Goal: Transaction & Acquisition: Purchase product/service

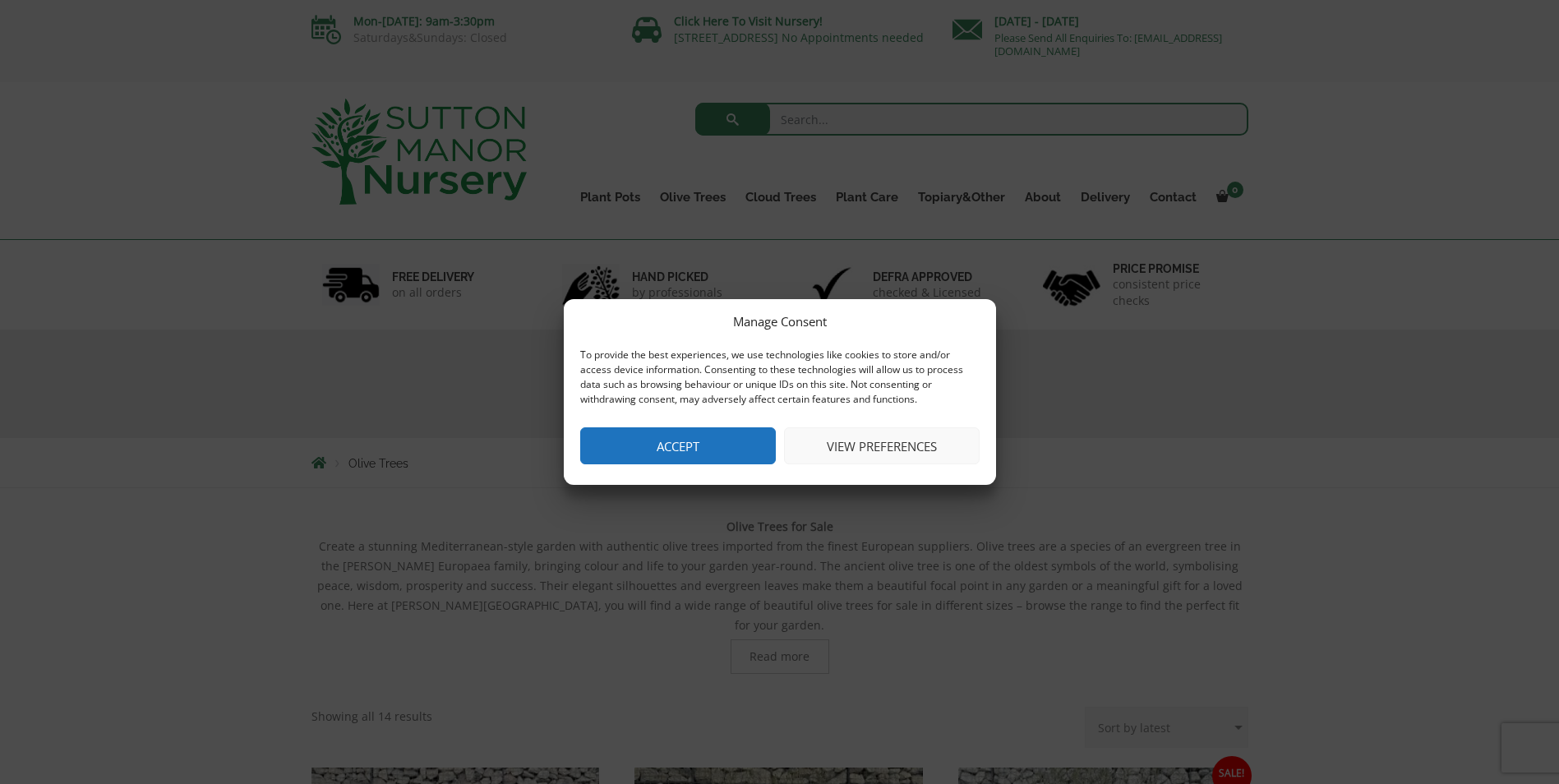
click at [821, 453] on button "View preferences" at bounding box center [882, 446] width 196 height 37
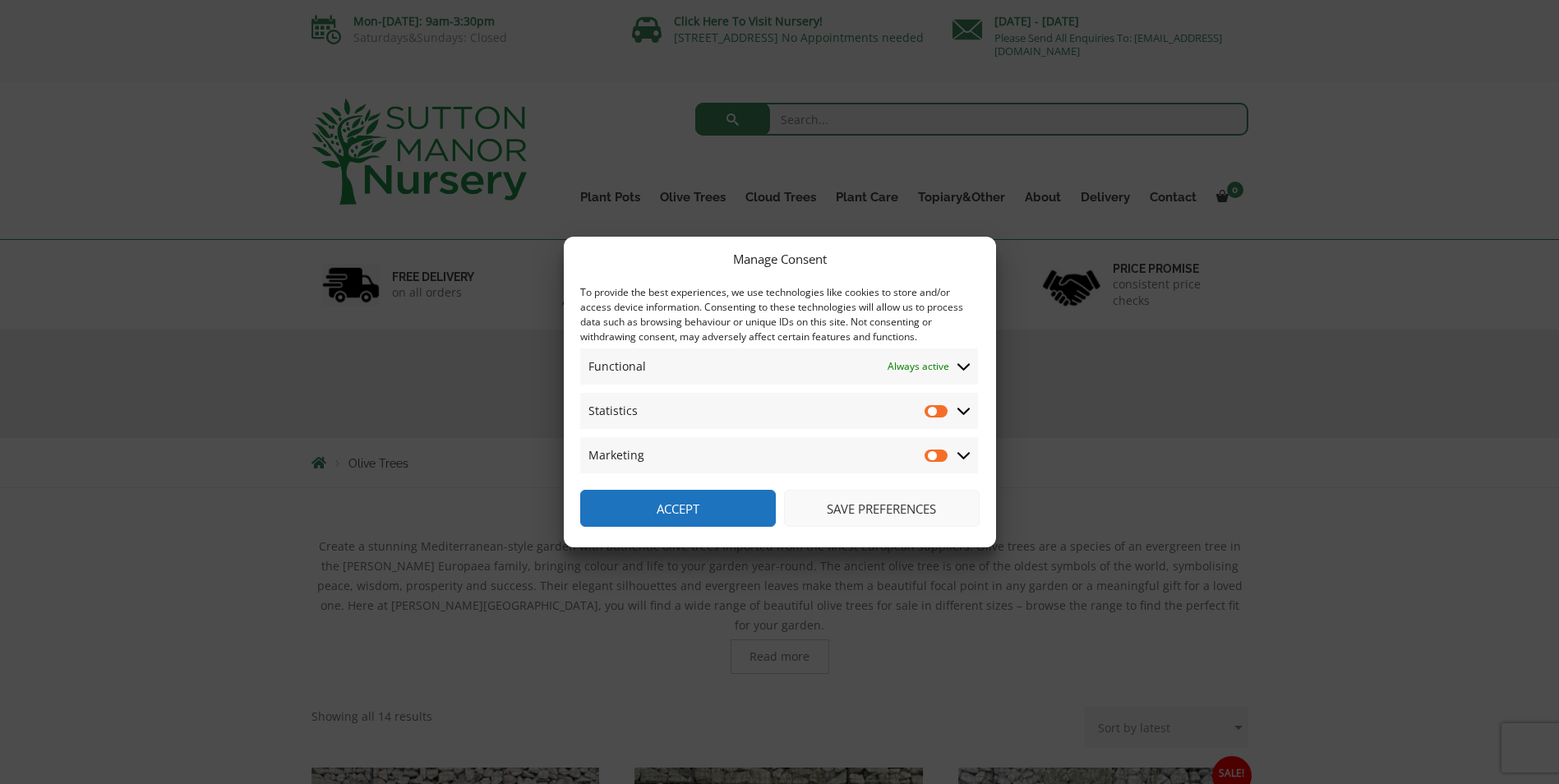
click at [827, 508] on button "Save preferences" at bounding box center [882, 508] width 196 height 37
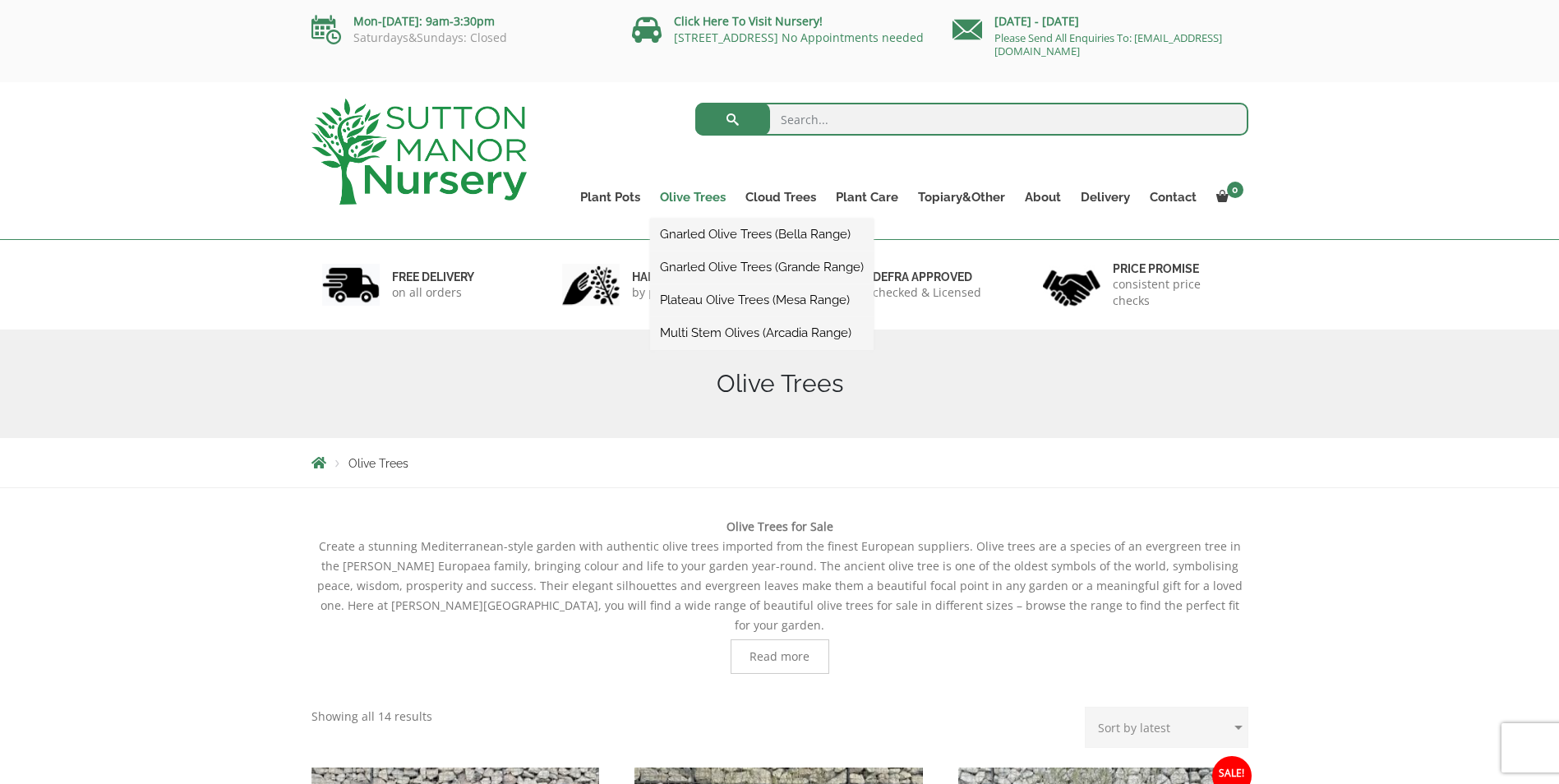
click at [707, 192] on link "Olive Trees" at bounding box center [693, 197] width 85 height 23
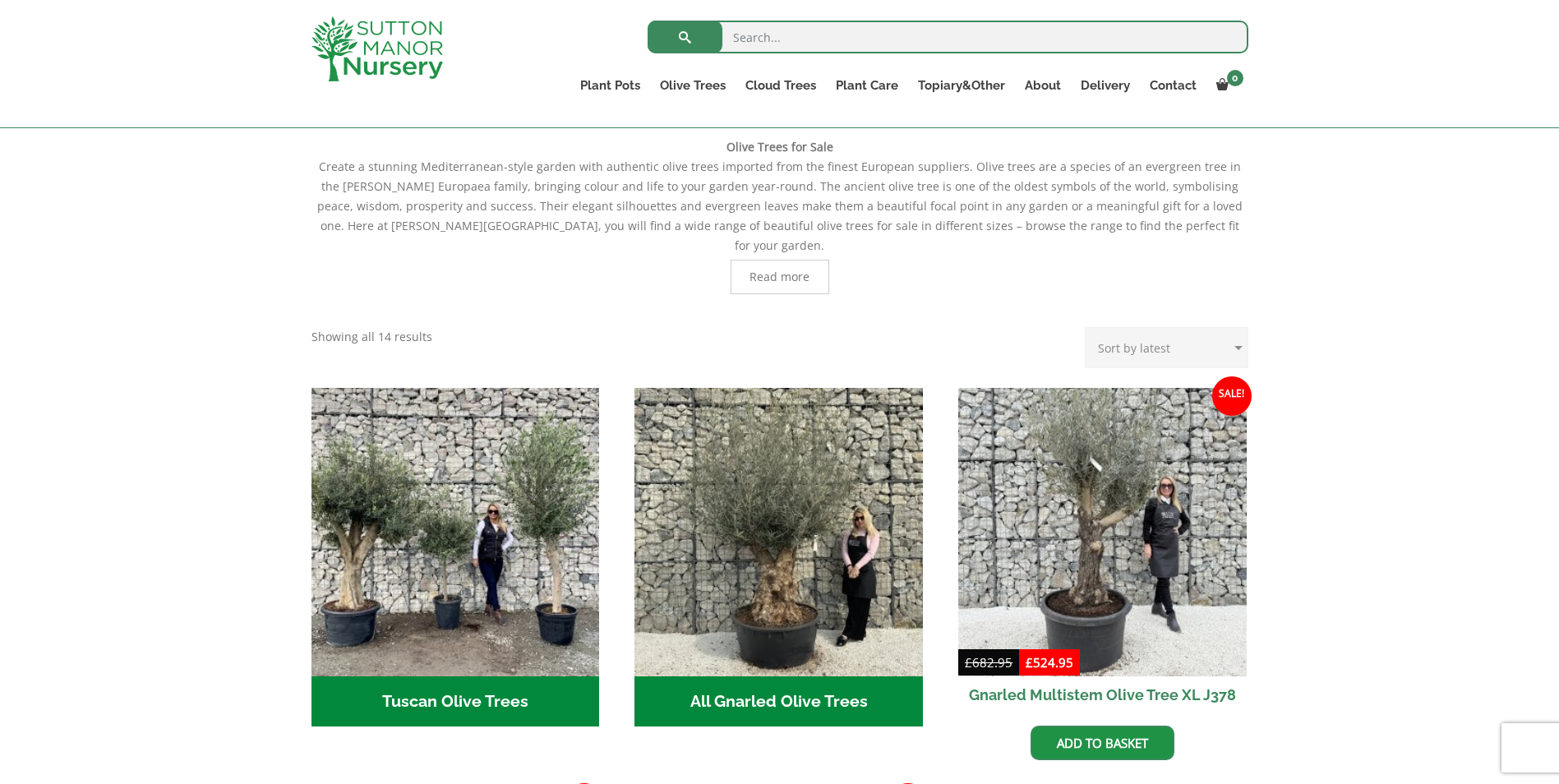
scroll to position [576, 0]
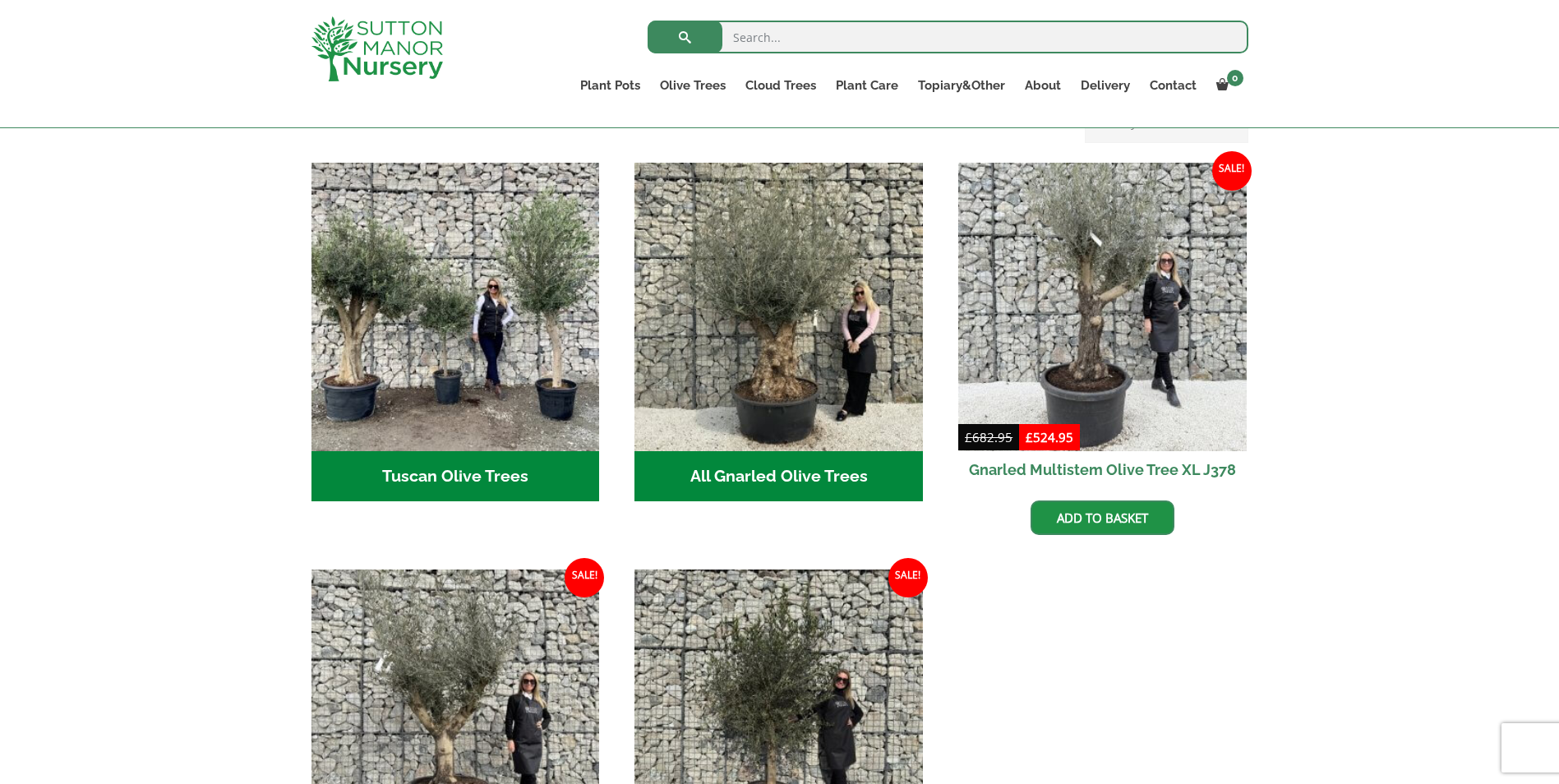
click at [456, 451] on h2 "Tuscan Olive Trees (5)" at bounding box center [455, 476] width 289 height 51
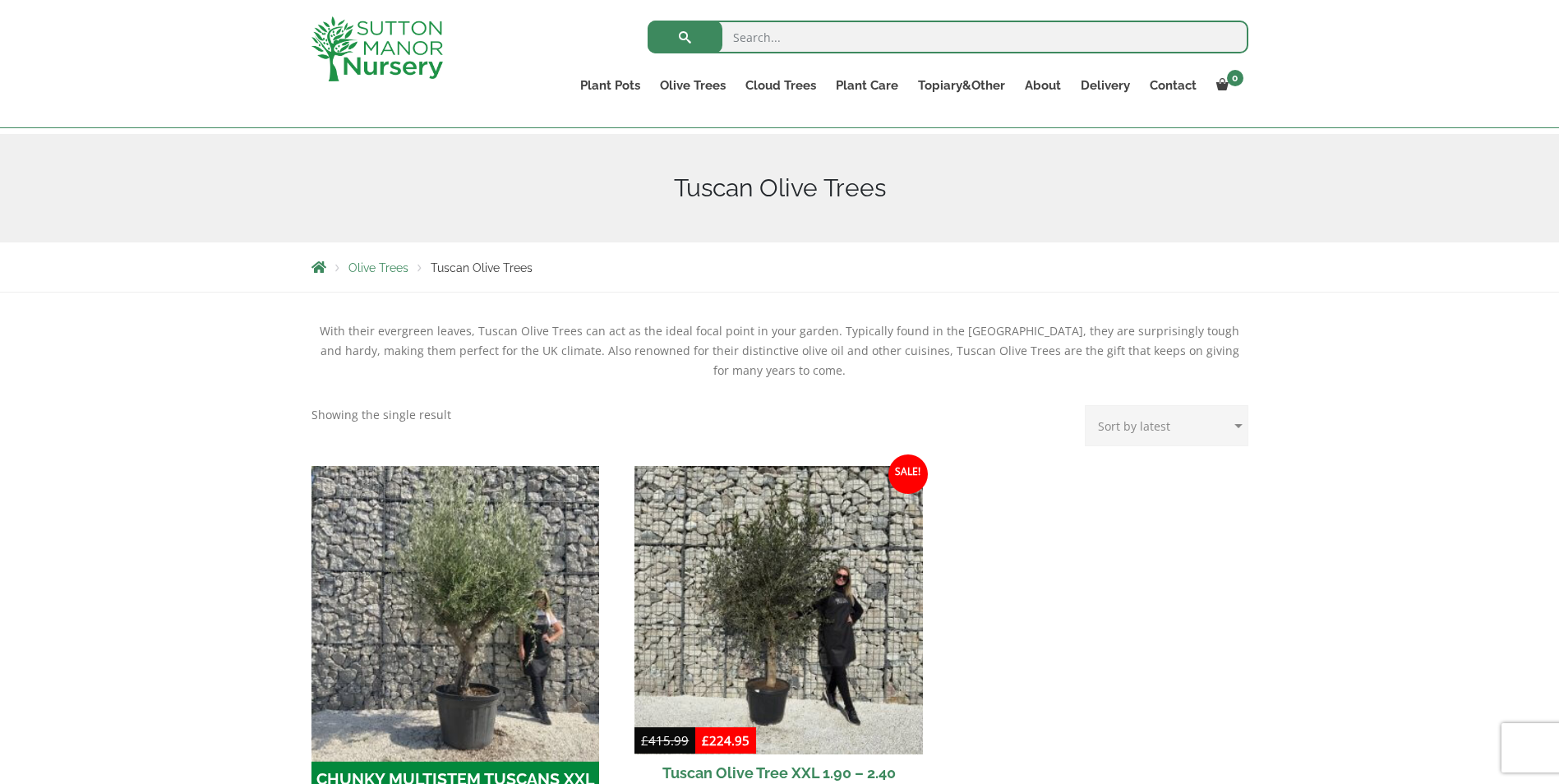
scroll to position [164, 0]
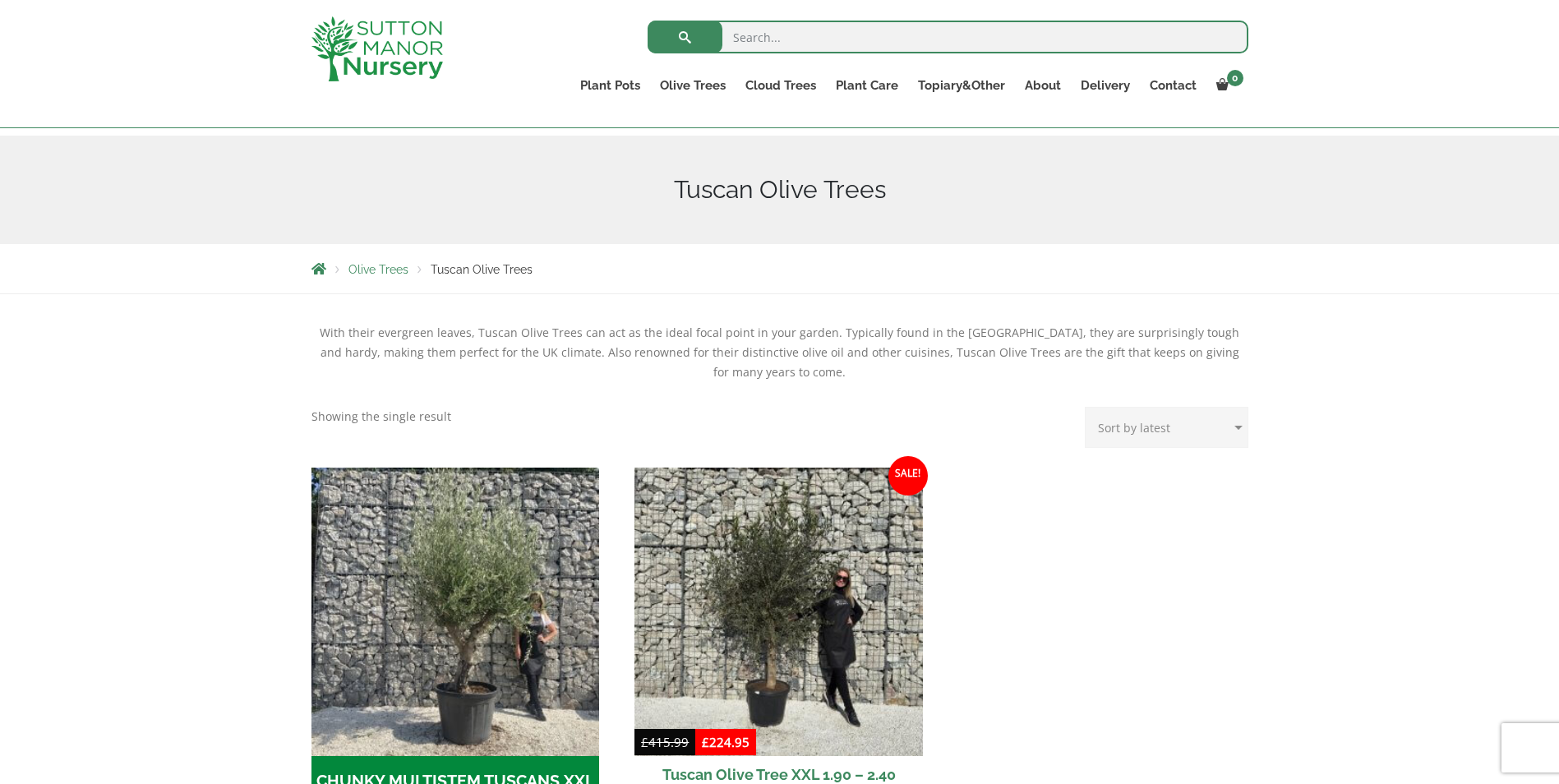
click at [449, 459] on div "With their evergreen leaves, Tuscan Olive Trees can act as the ideal focal poin…" at bounding box center [780, 716] width 962 height 812
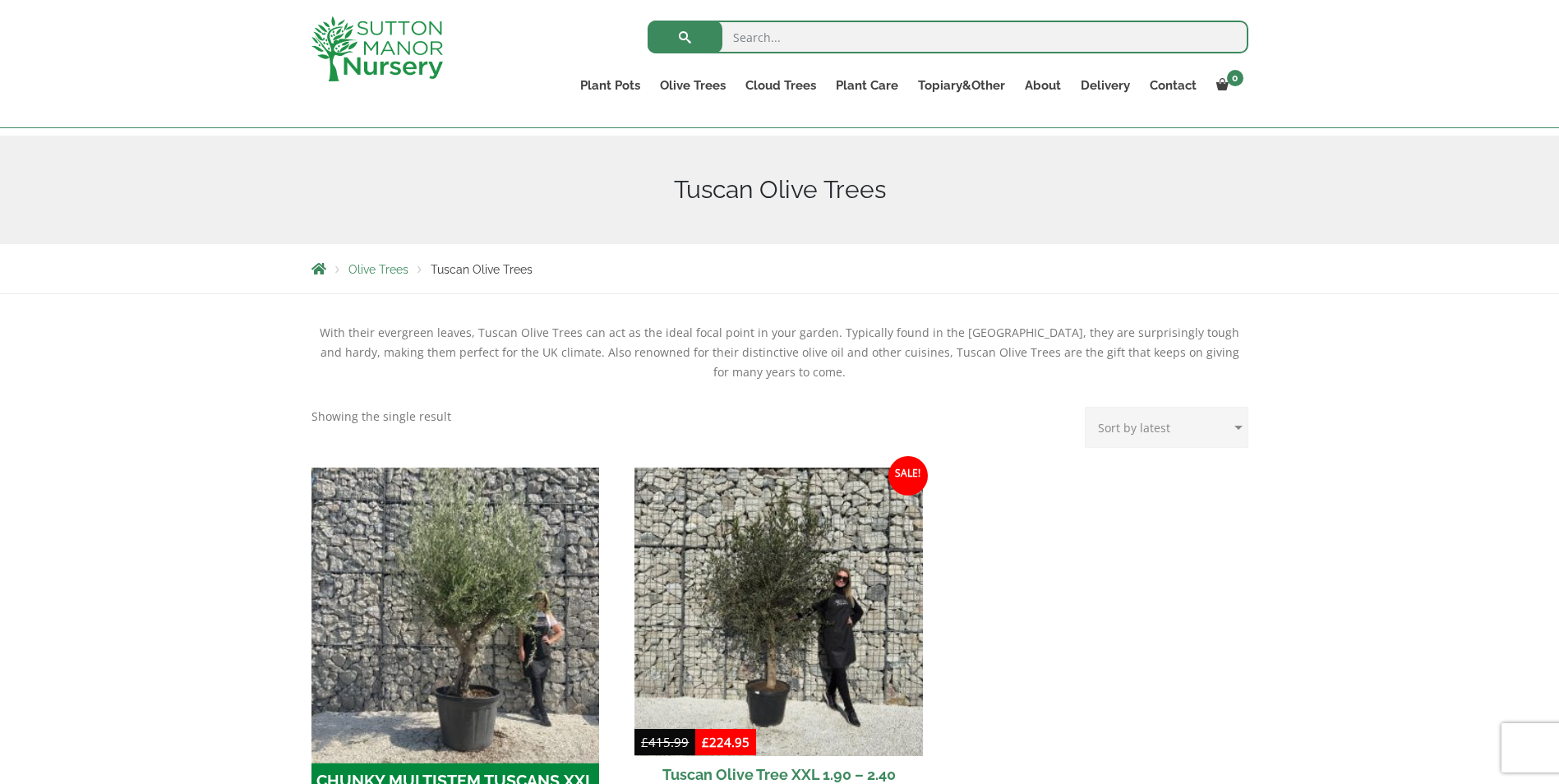
click at [454, 515] on img "Visit product category CHUNKY MULTISTEM TUSCANS XXL" at bounding box center [454, 611] width 302 height 302
